Goal: Information Seeking & Learning: Learn about a topic

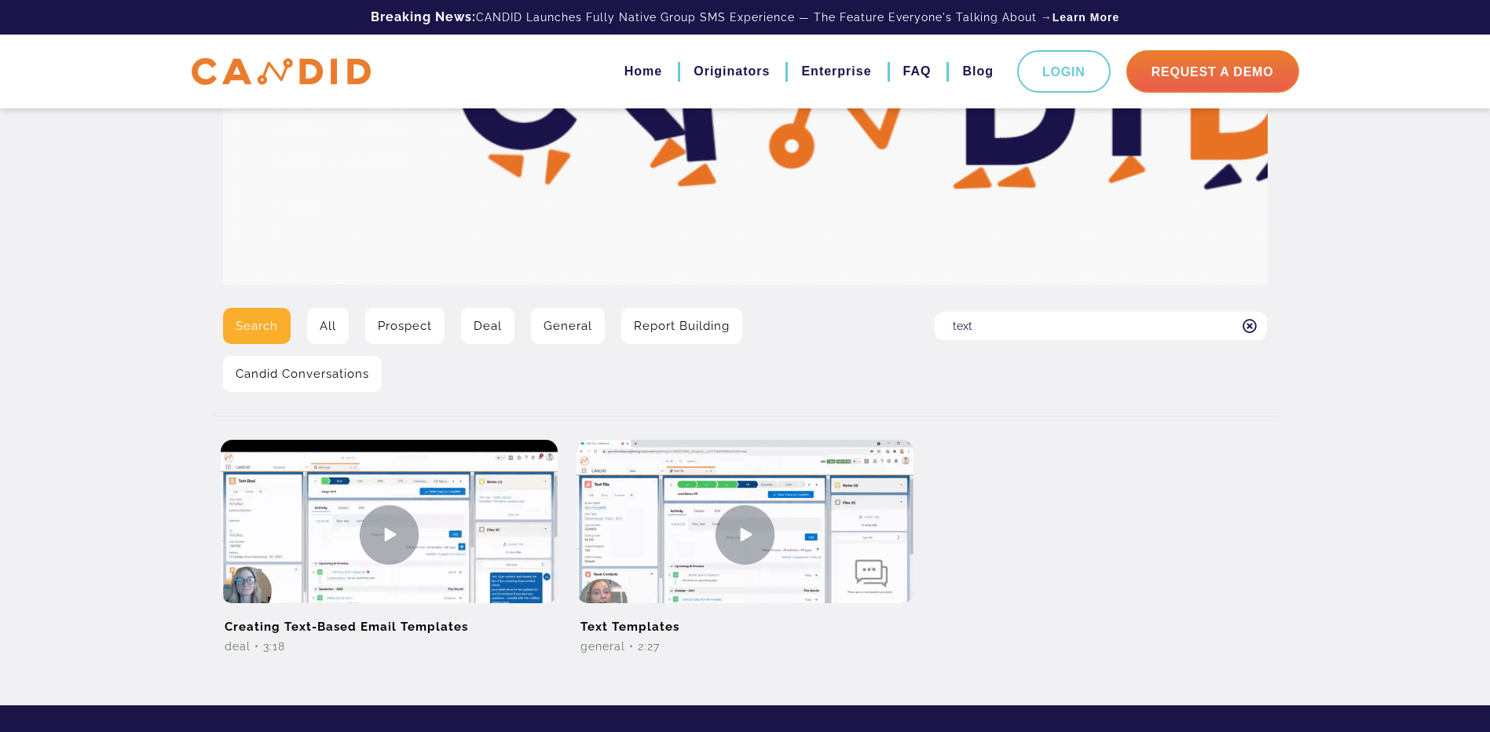
scroll to position [236, 0]
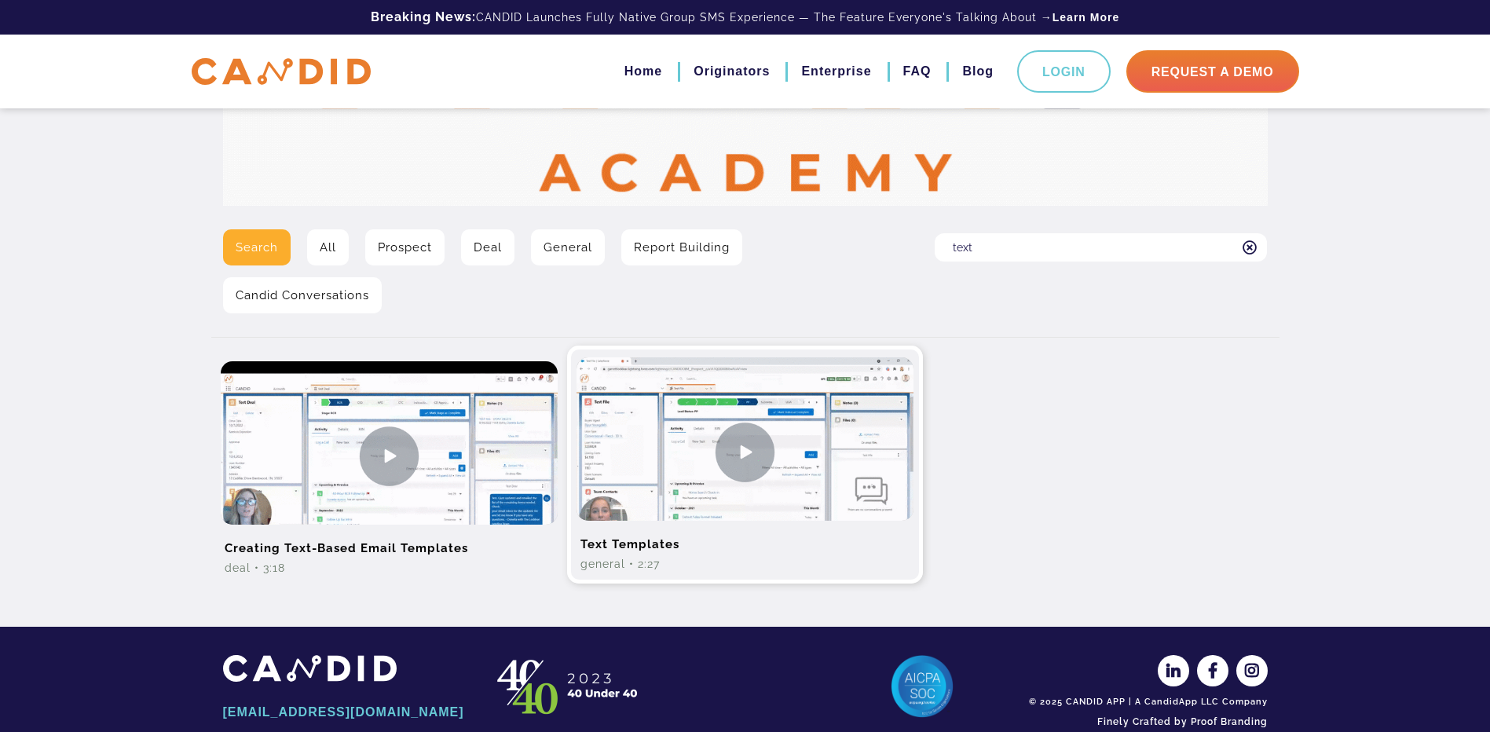
click at [748, 445] on img at bounding box center [744, 451] width 337 height 189
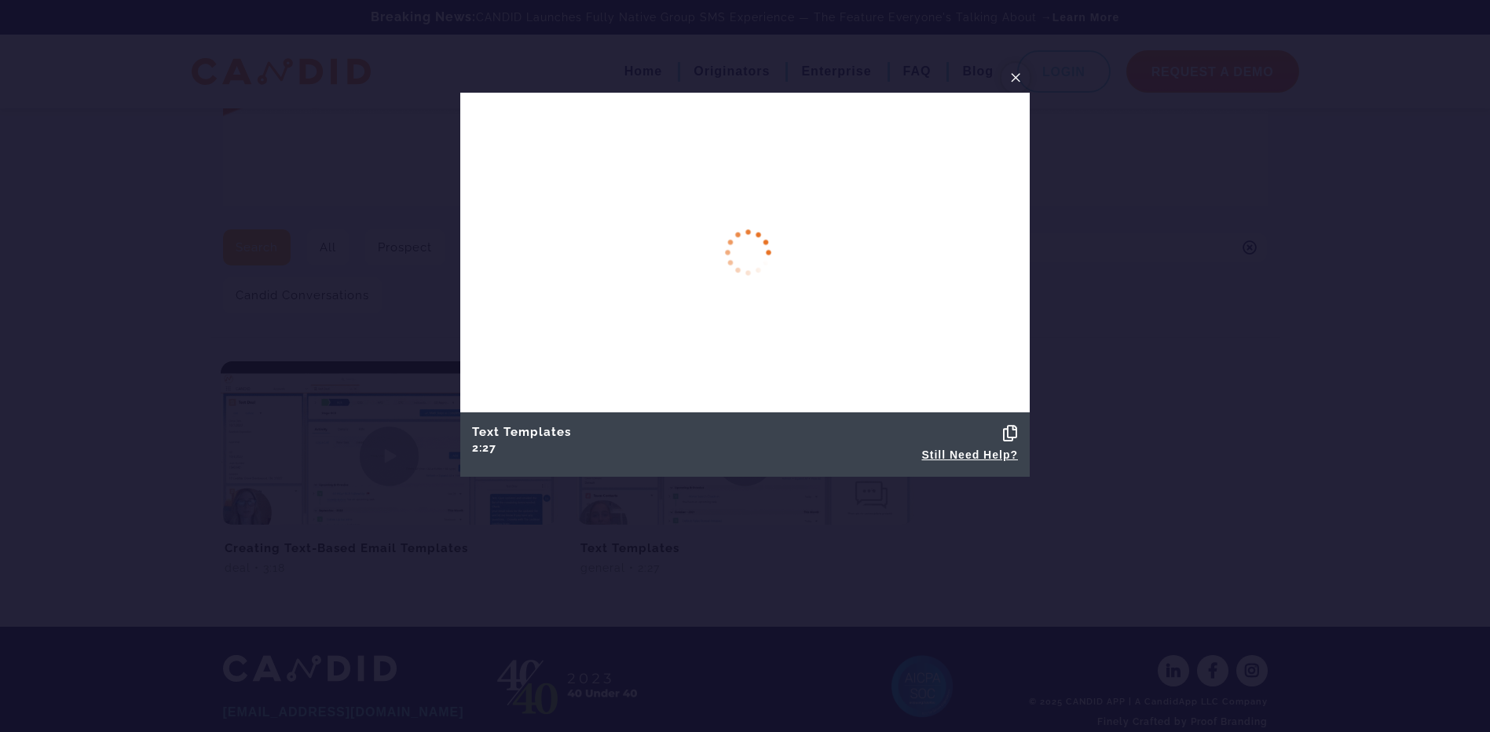
click at [1015, 74] on span "×" at bounding box center [1015, 77] width 13 height 24
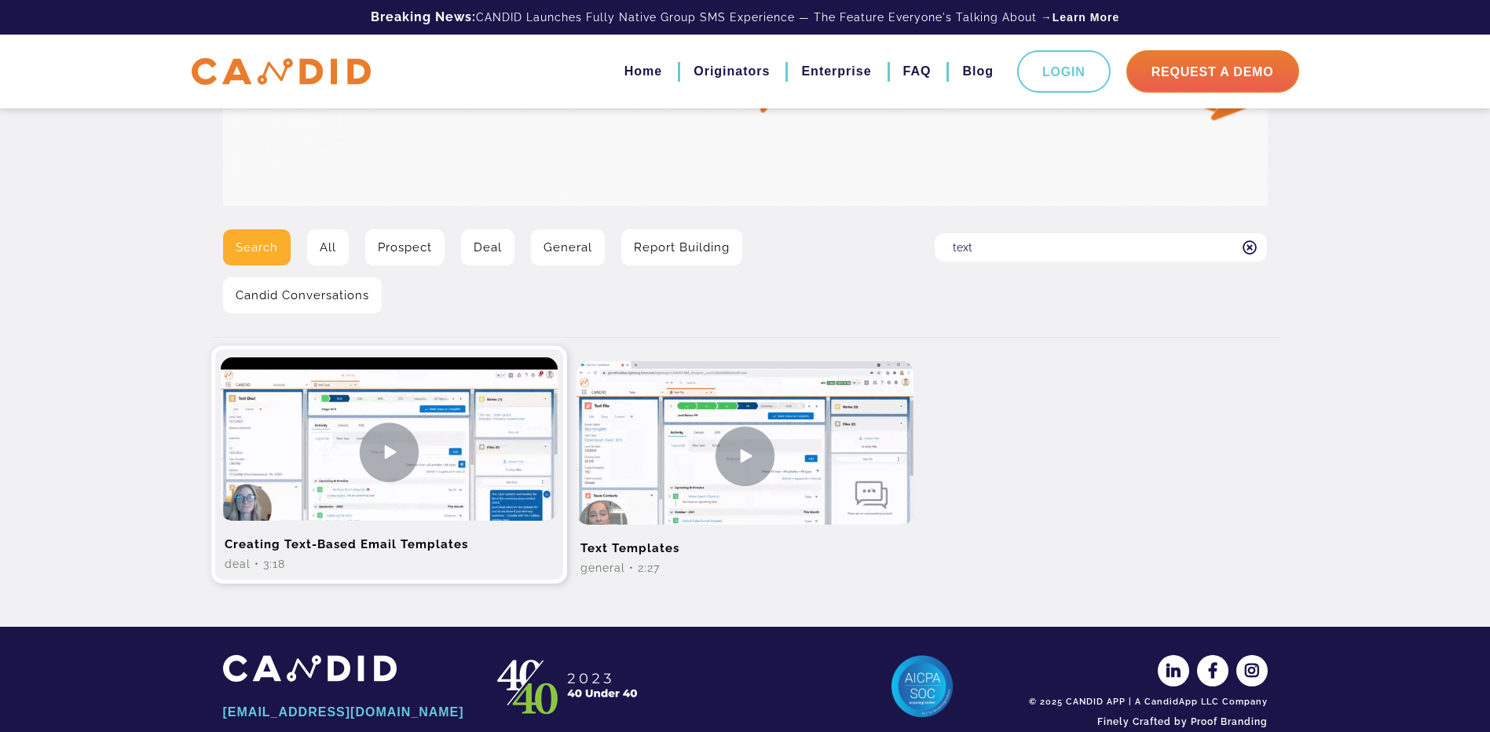
click at [389, 446] on img at bounding box center [389, 451] width 337 height 189
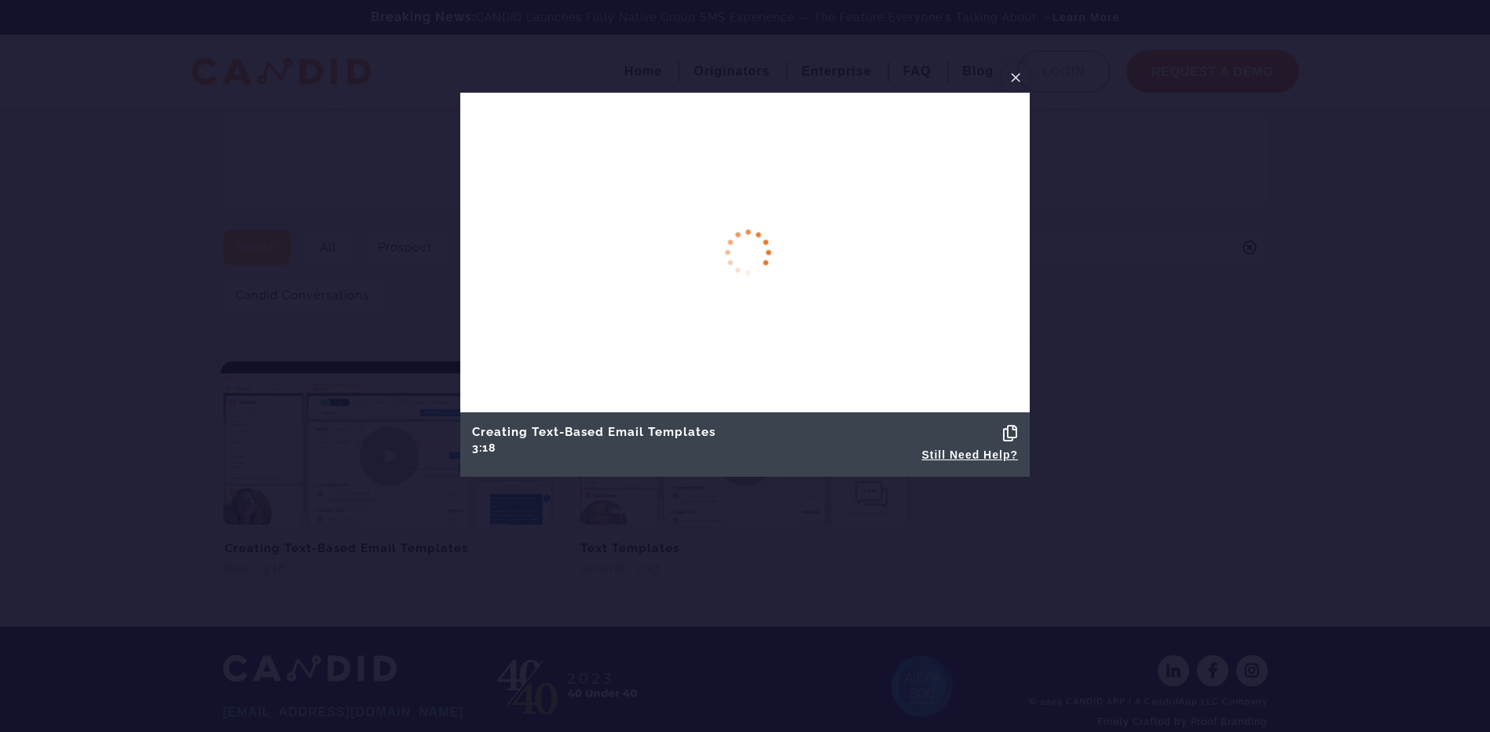
click at [1018, 73] on span "×" at bounding box center [1015, 77] width 13 height 24
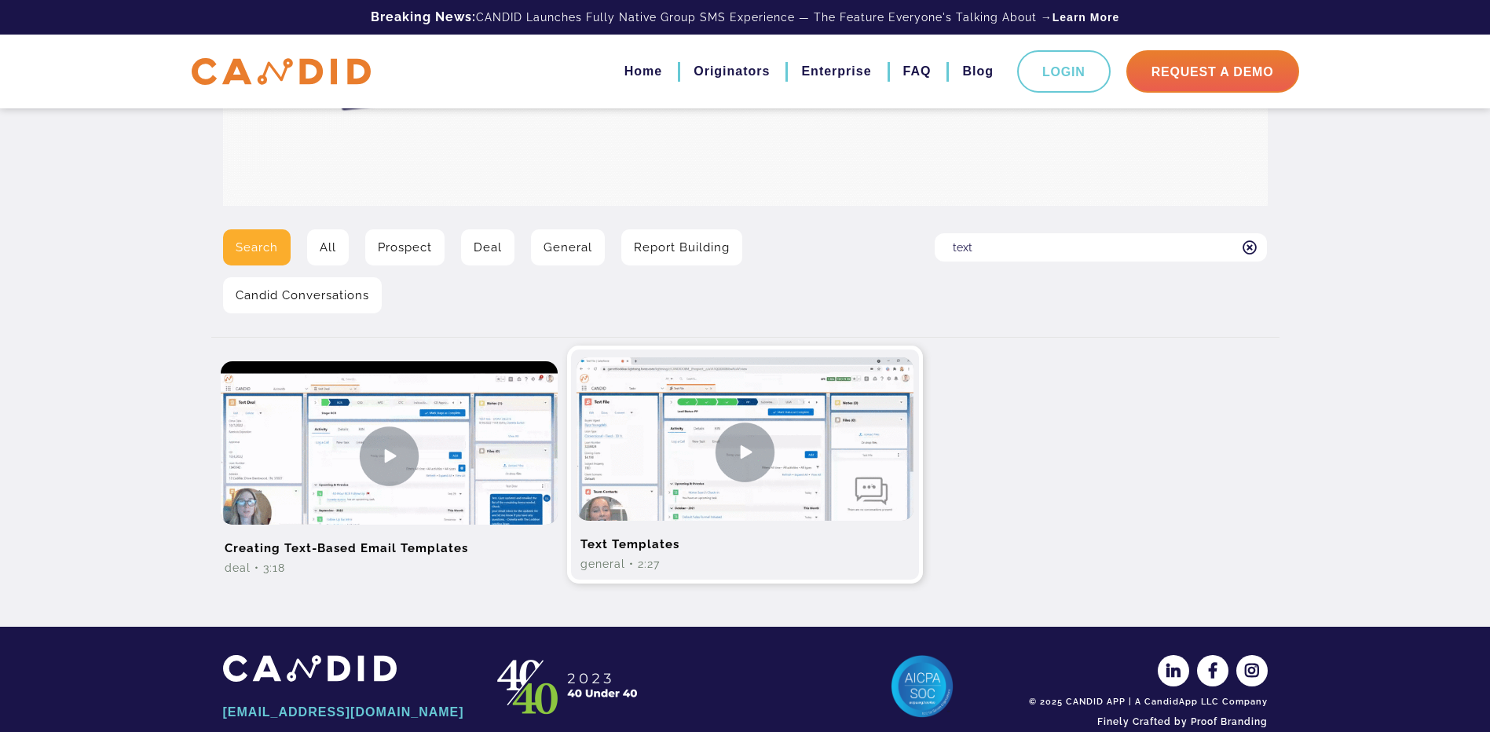
click at [736, 442] on img at bounding box center [744, 451] width 337 height 189
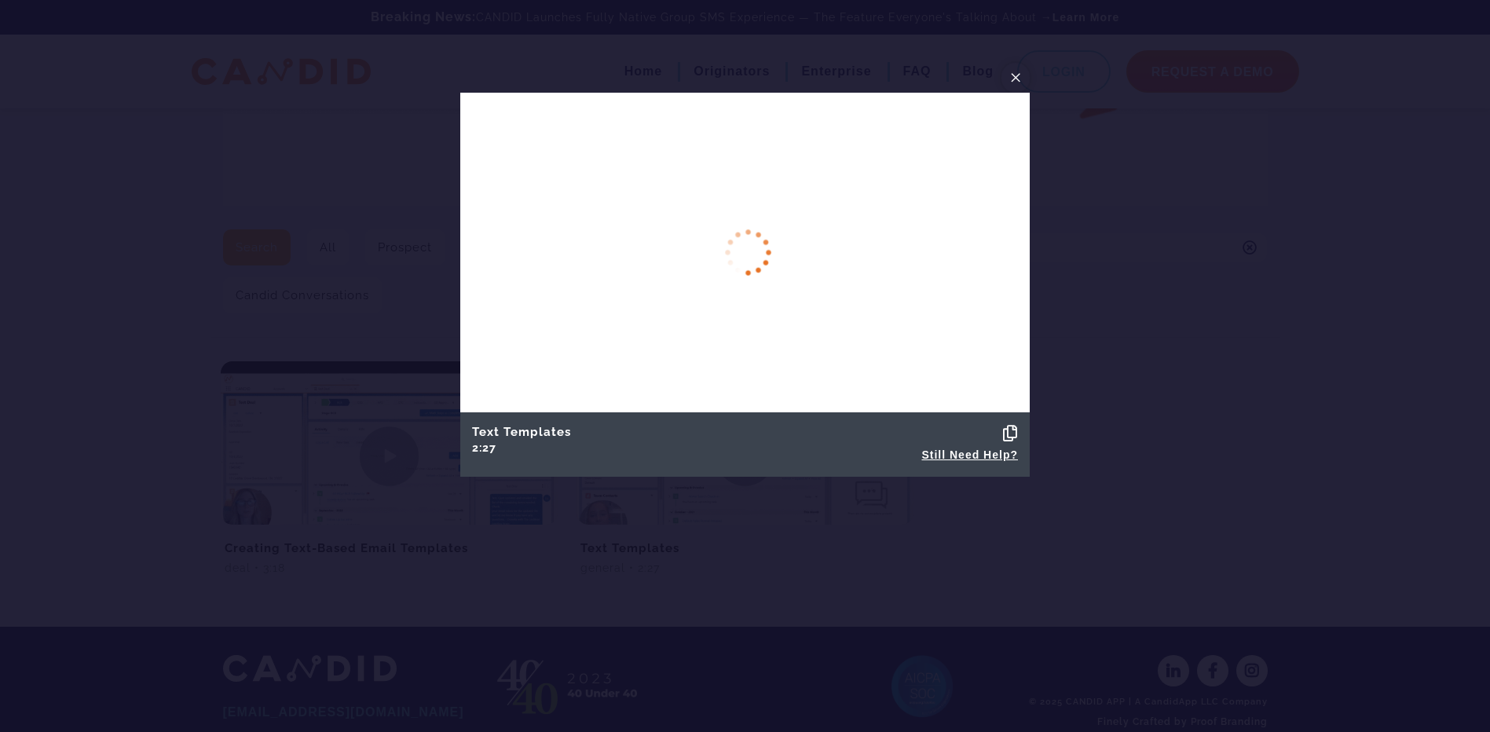
click at [1018, 69] on span "×" at bounding box center [1015, 77] width 13 height 24
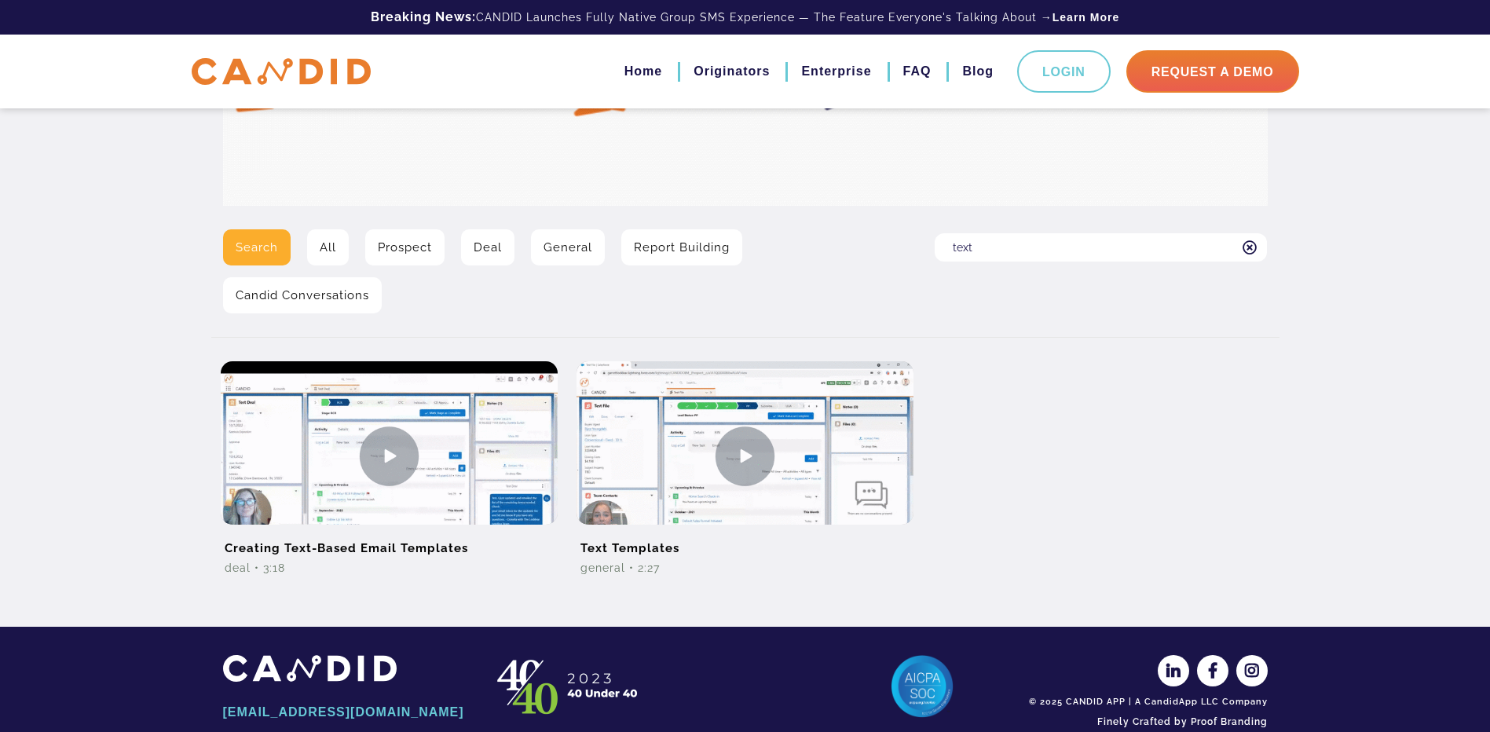
click at [340, 245] on link "All" at bounding box center [328, 247] width 42 height 36
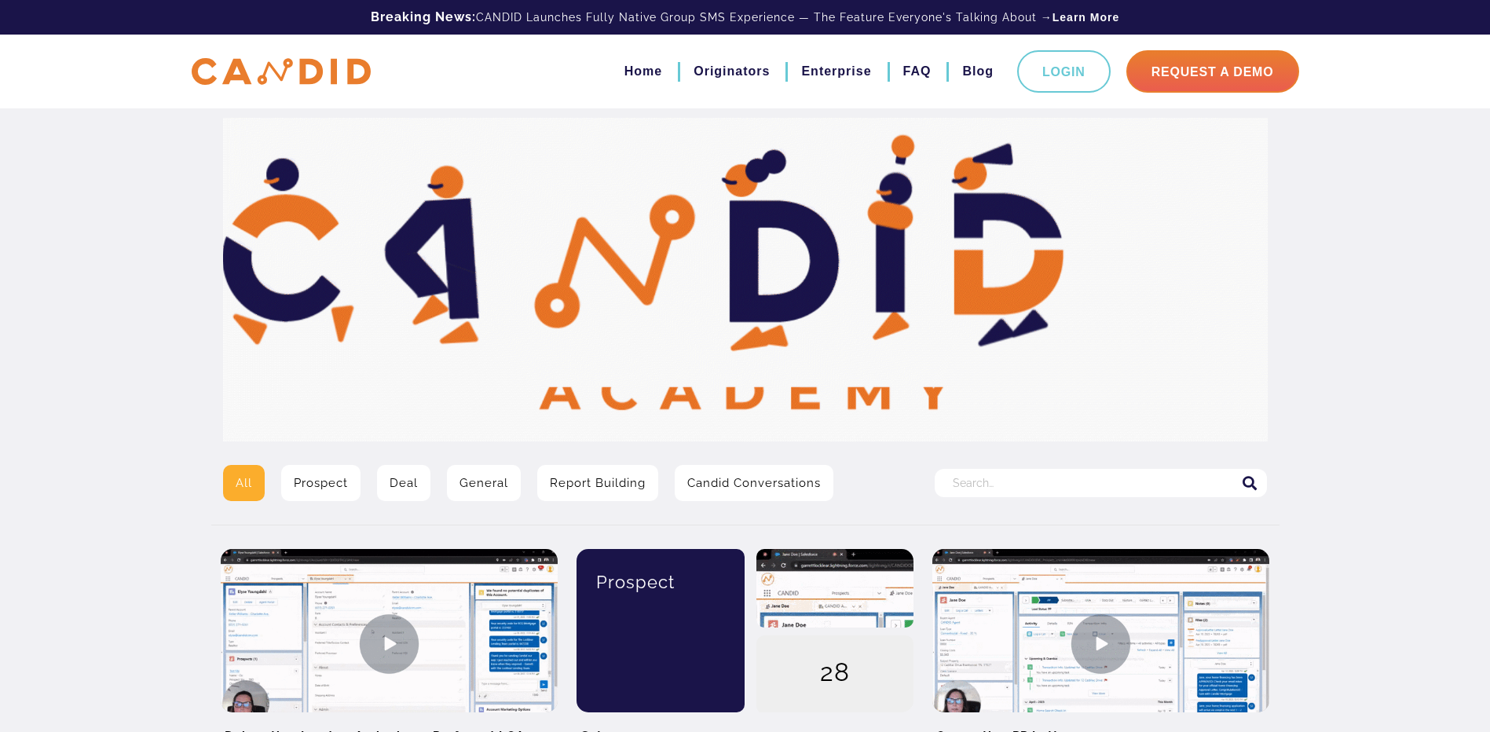
click at [1004, 482] on input "Search for:" at bounding box center [1100, 483] width 332 height 28
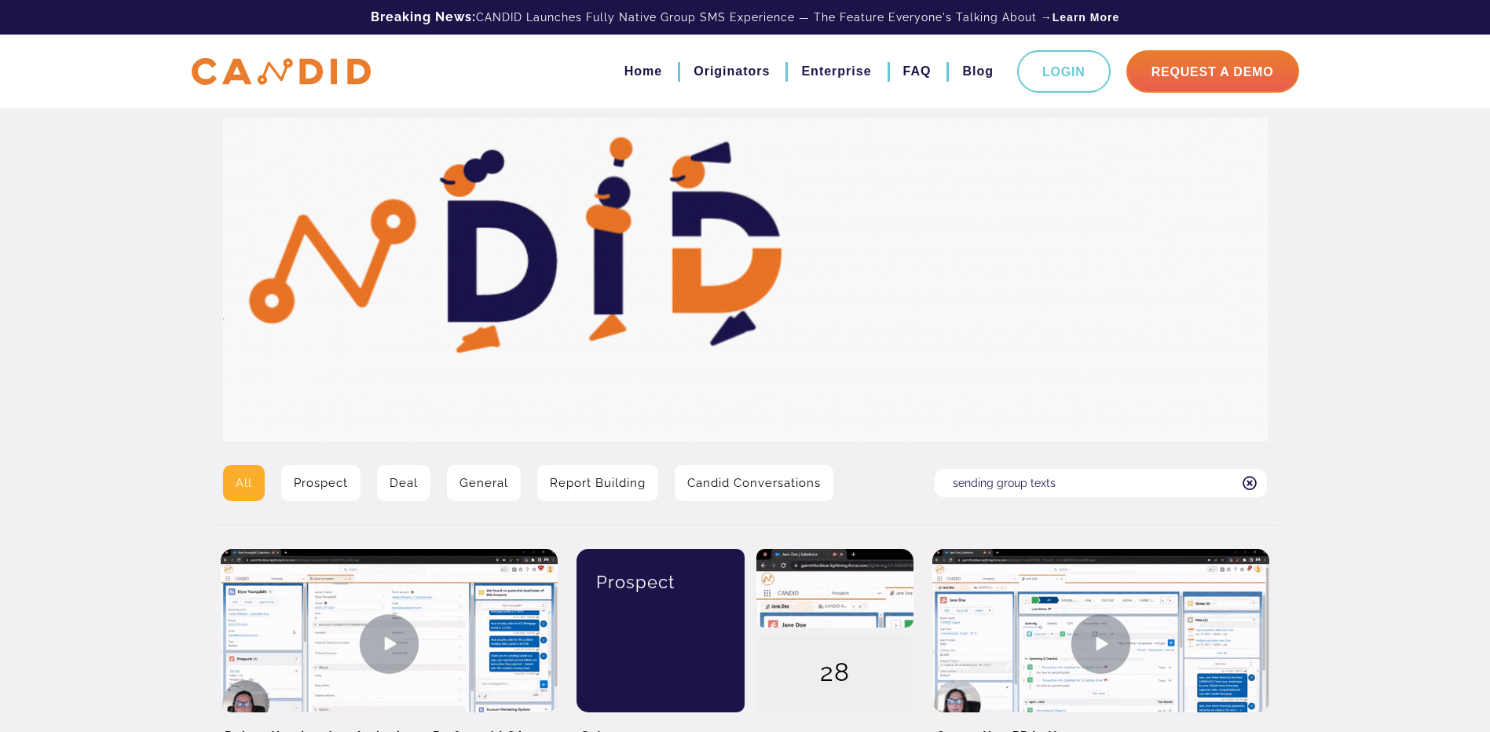
type input "sending group texts"
